Goal: Transaction & Acquisition: Purchase product/service

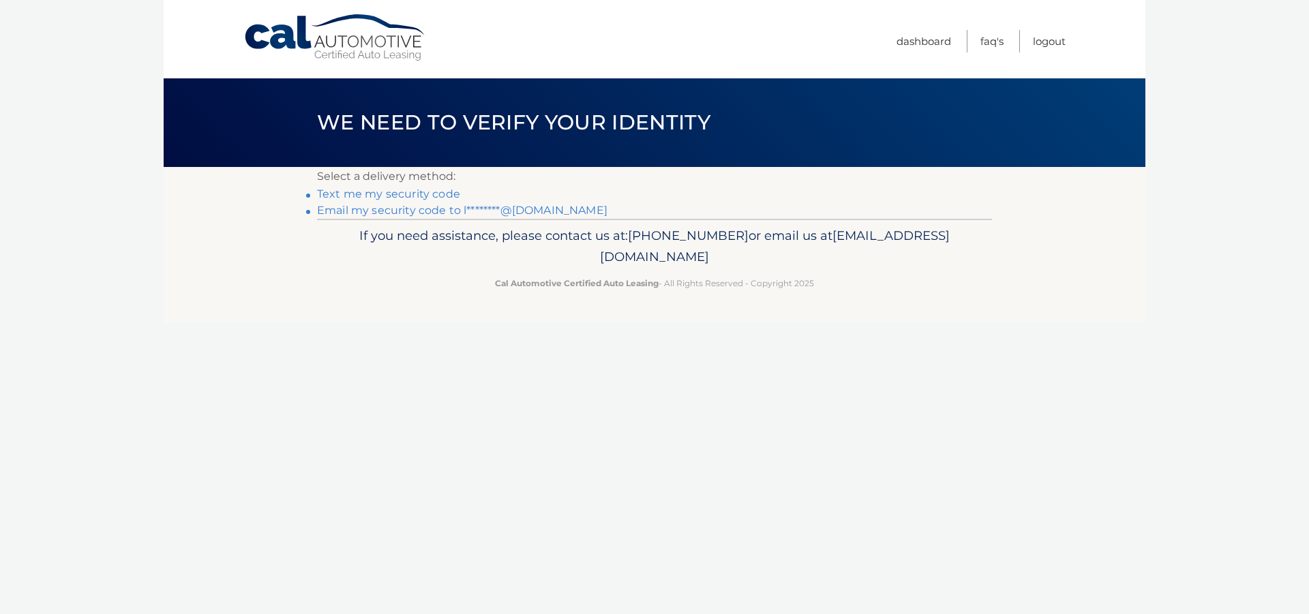
click at [431, 212] on link "Email my security code to l********@[DOMAIN_NAME]" at bounding box center [462, 210] width 290 height 13
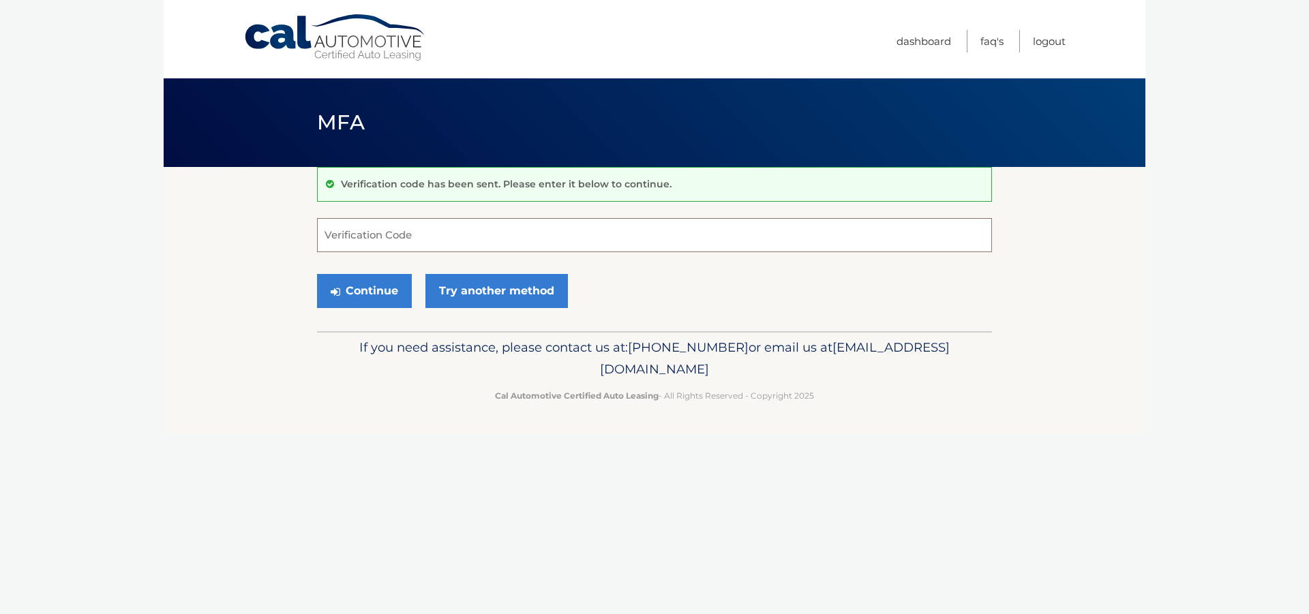
click at [397, 241] on input "Verification Code" at bounding box center [654, 235] width 675 height 34
paste input "045589"
type input "045589"
click at [369, 296] on button "Continue" at bounding box center [364, 291] width 95 height 34
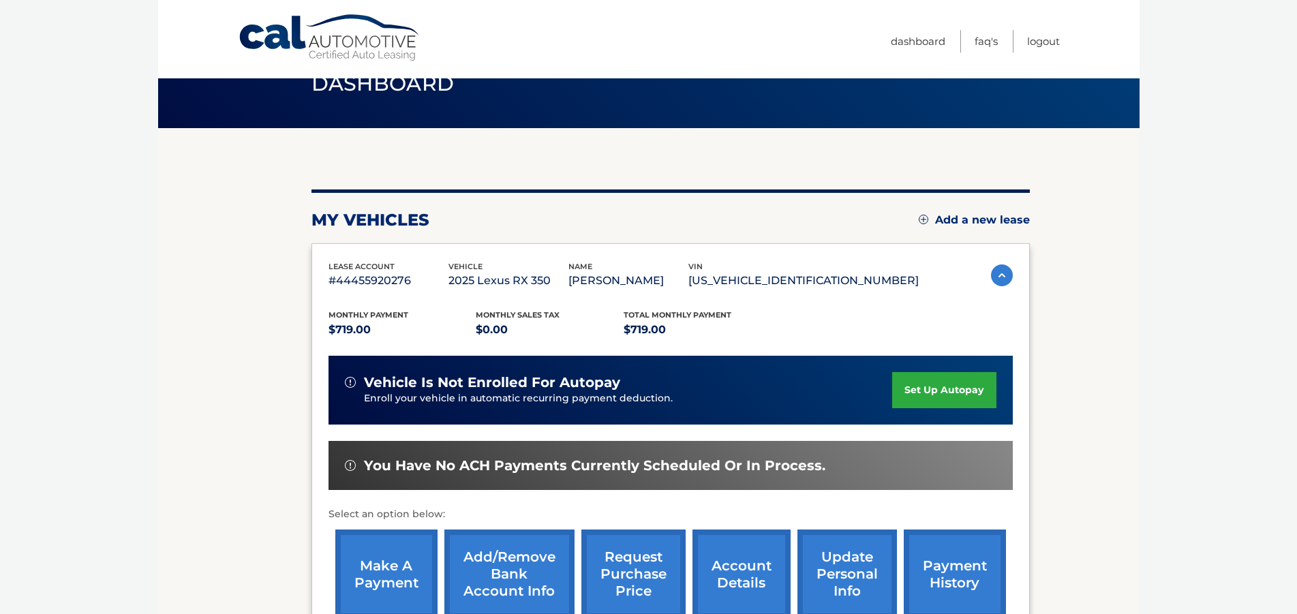
scroll to position [70, 0]
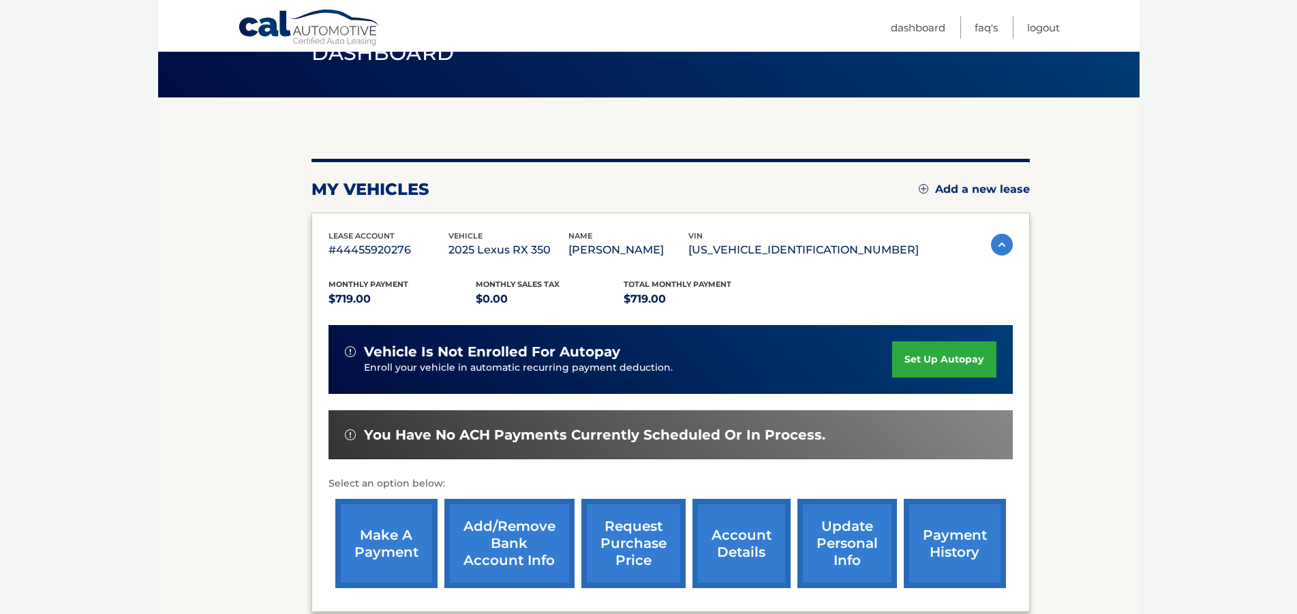
click at [374, 526] on link "make a payment" at bounding box center [386, 543] width 102 height 89
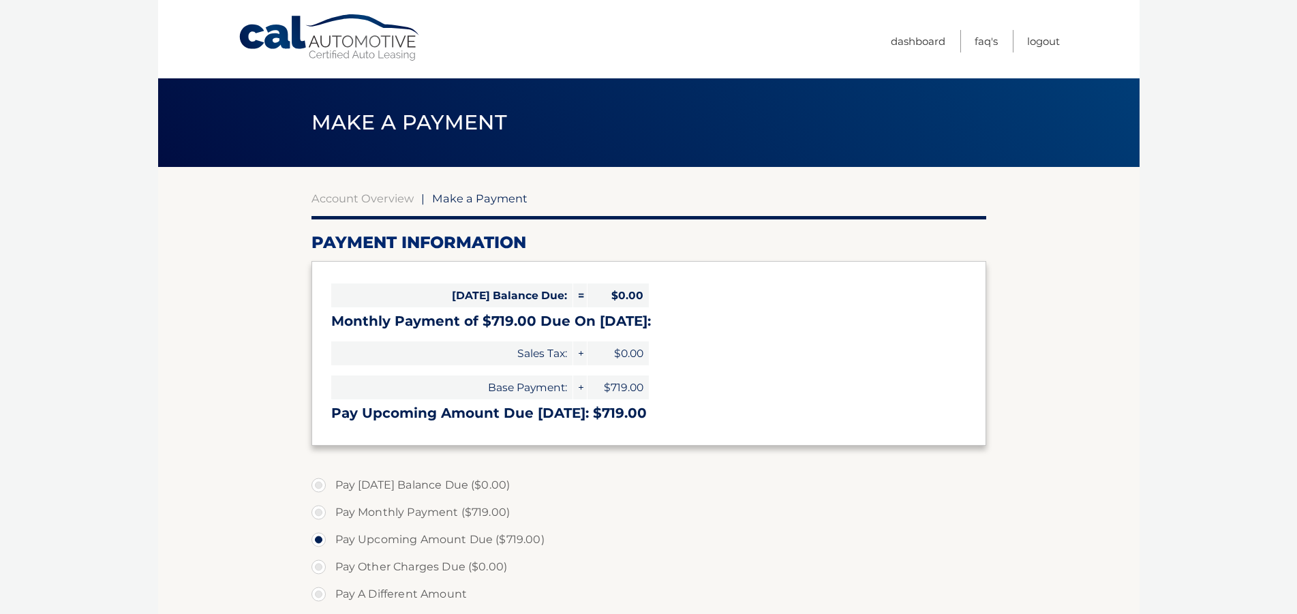
select select "MmI2NzYwMTMtMTk3NC00MGZlLWJhOTItMWY2ZjY3OWI1NTFk"
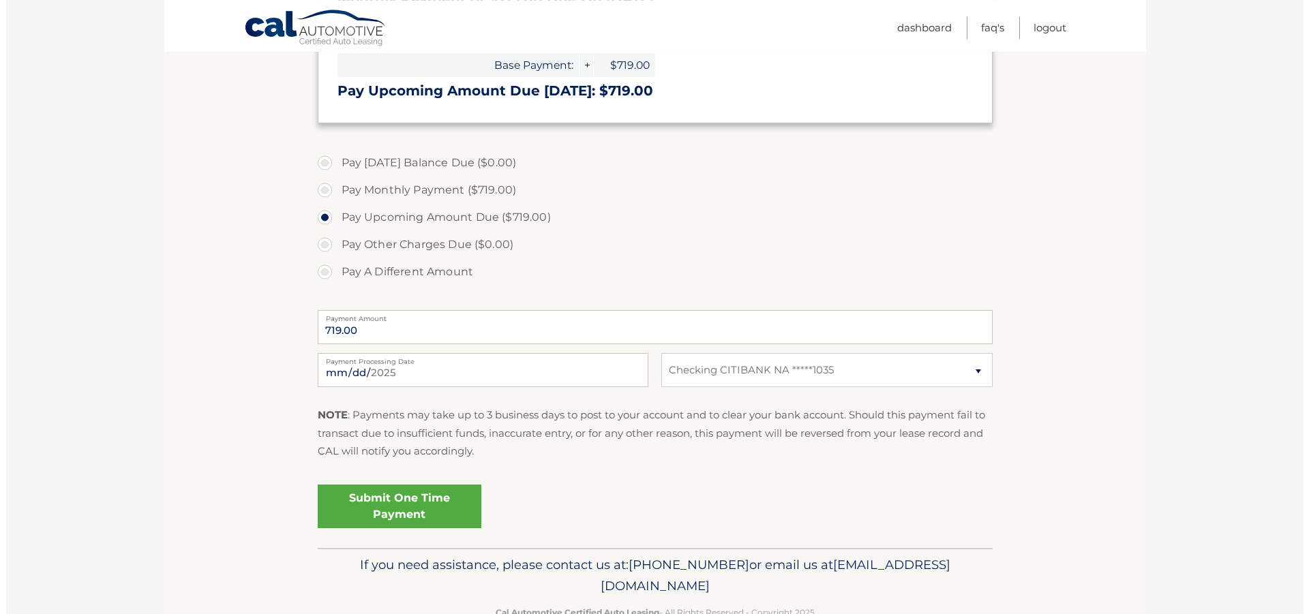
scroll to position [360, 0]
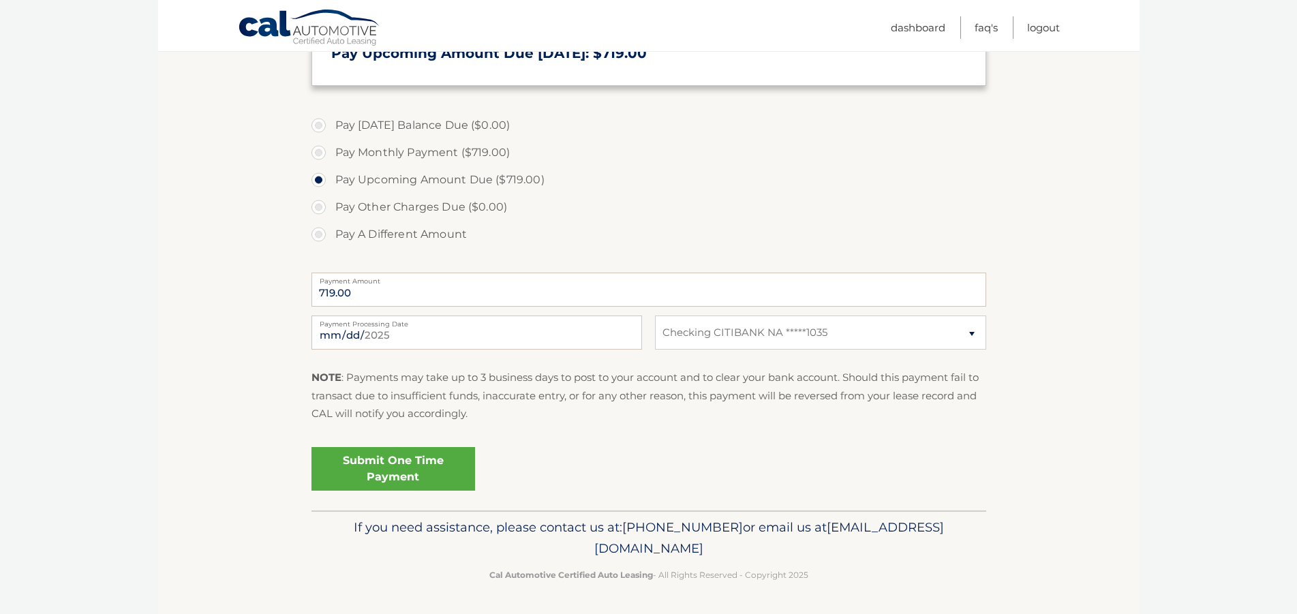
click at [418, 461] on link "Submit One Time Payment" at bounding box center [393, 469] width 164 height 44
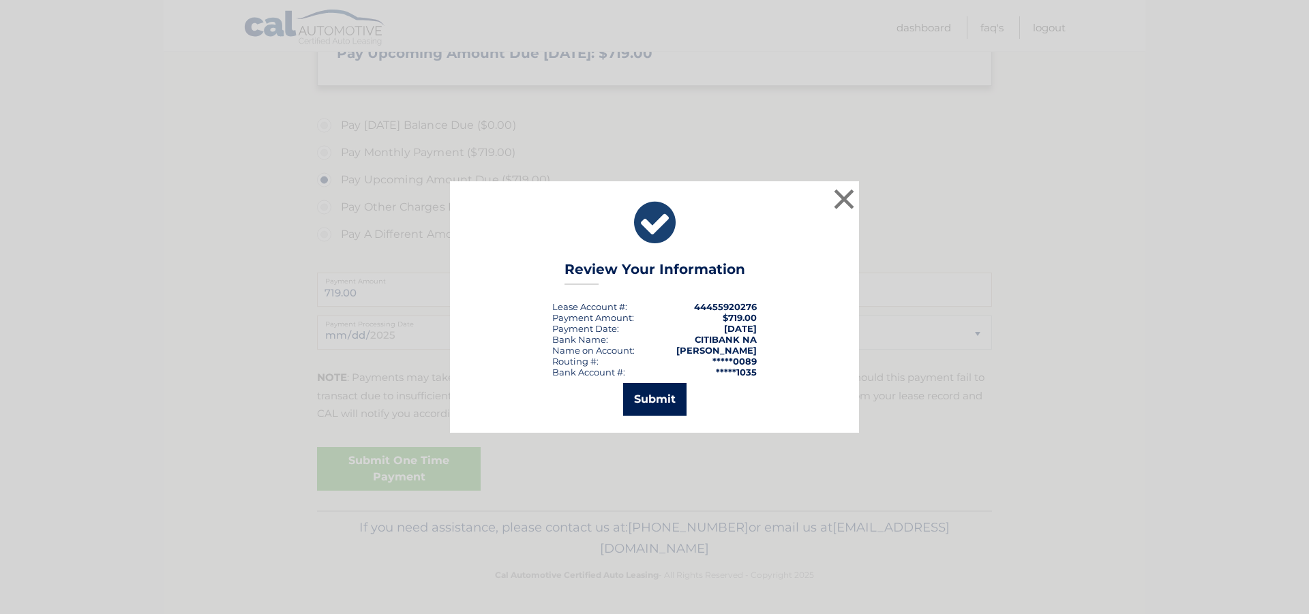
click at [646, 406] on button "Submit" at bounding box center [654, 399] width 63 height 33
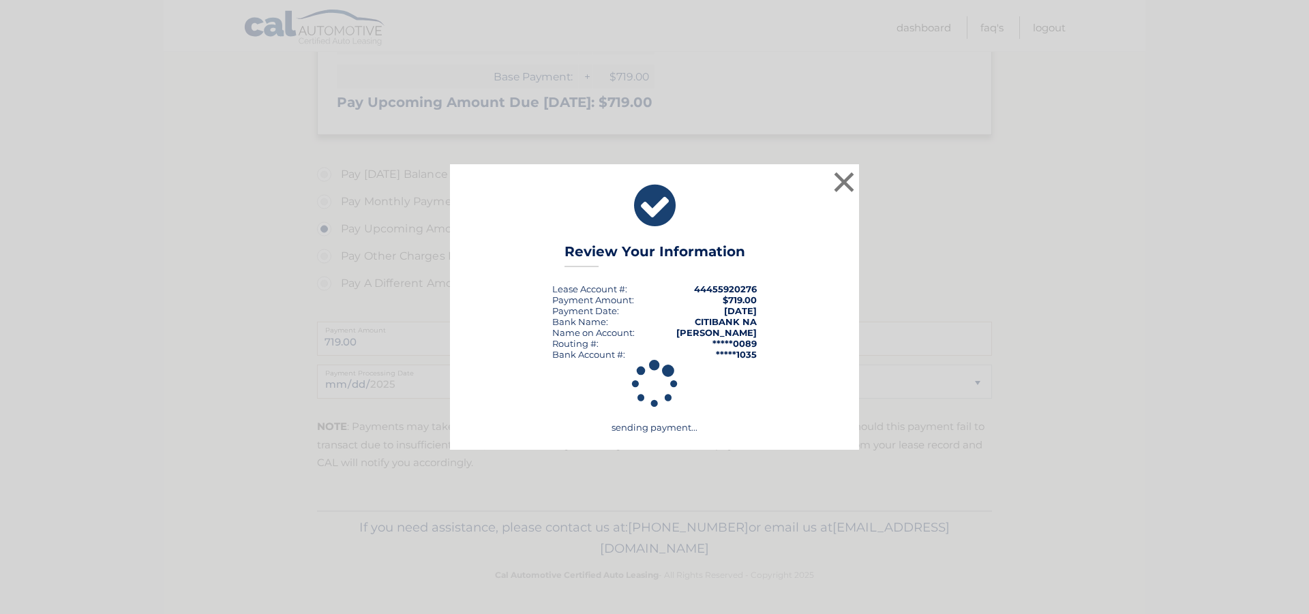
scroll to position [311, 0]
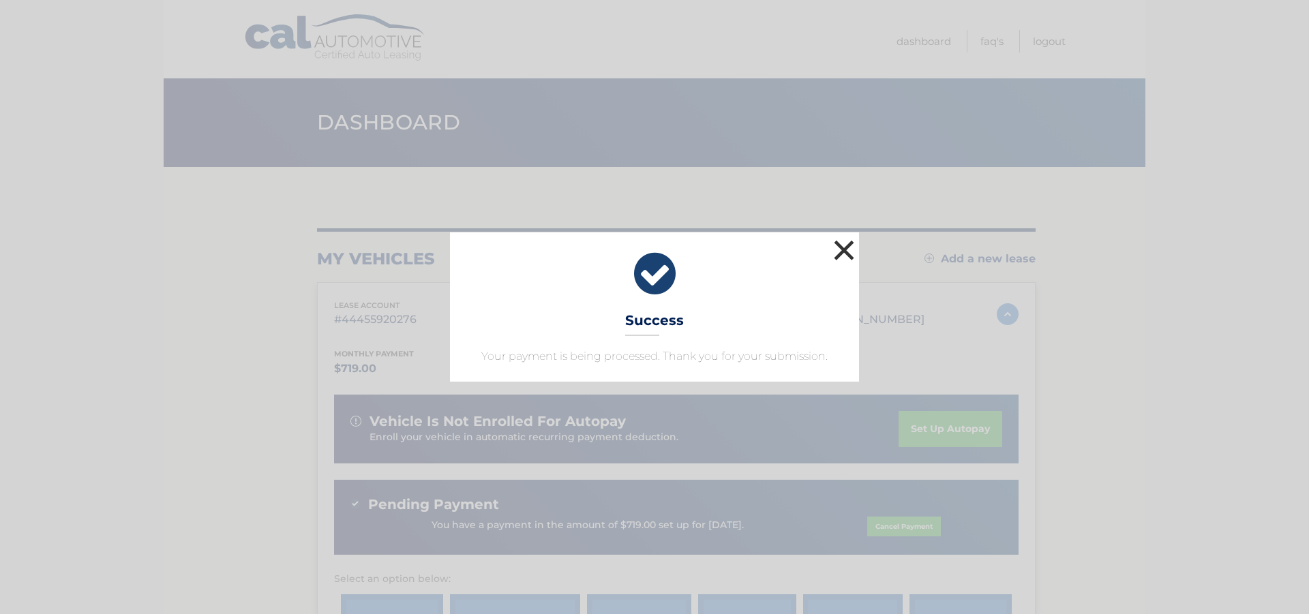
click at [844, 246] on button "×" at bounding box center [843, 249] width 27 height 27
